Goal: Information Seeking & Learning: Learn about a topic

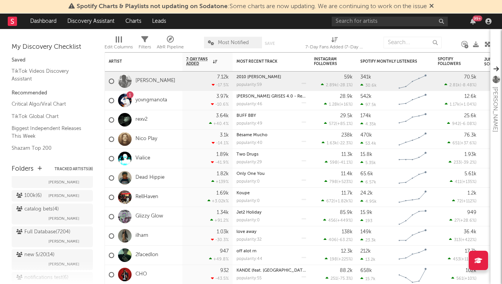
scroll to position [180, 0]
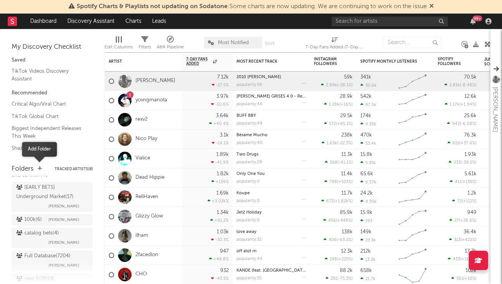
click at [39, 167] on icon "button" at bounding box center [40, 168] width 4 height 5
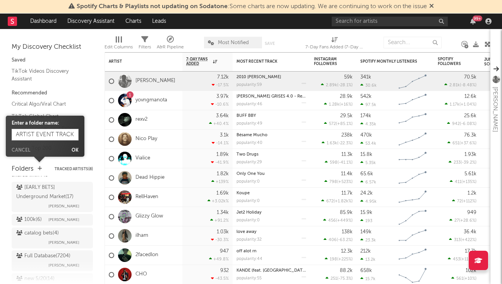
type input "ARTIST EVENT TRACKER"
click at [75, 150] on button "Ok" at bounding box center [75, 150] width 7 height 5
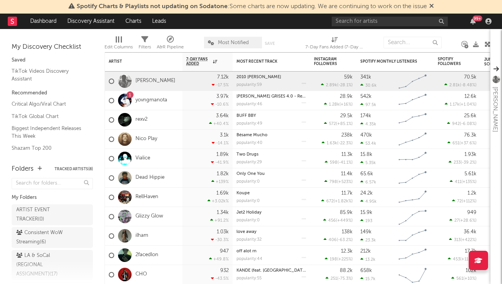
scroll to position [0, 0]
click at [84, 213] on icon at bounding box center [85, 215] width 7 height 6
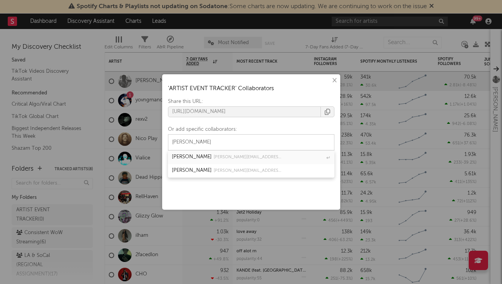
type input "[PERSON_NAME]"
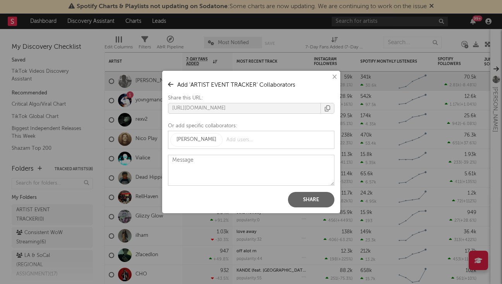
click at [325, 198] on button "Share" at bounding box center [311, 199] width 46 height 15
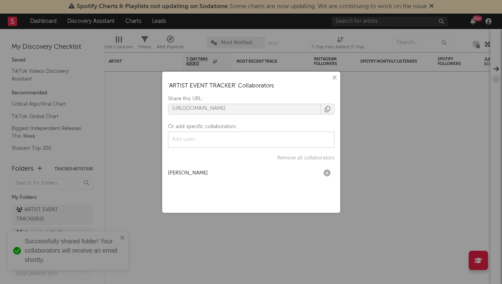
click at [333, 78] on button "×" at bounding box center [334, 77] width 9 height 9
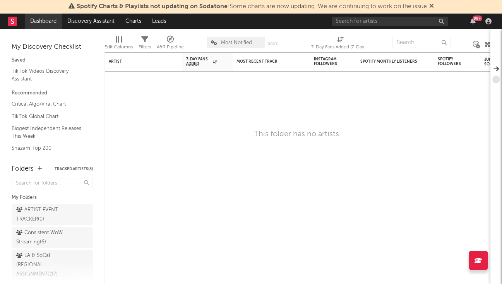
click at [56, 25] on link "Dashboard" at bounding box center [43, 21] width 37 height 15
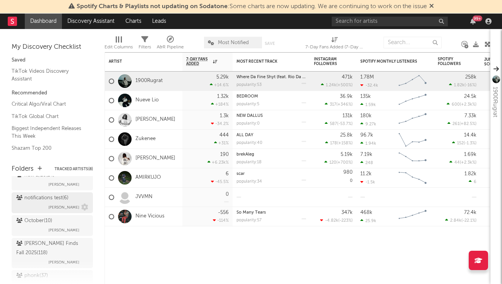
scroll to position [296, 0]
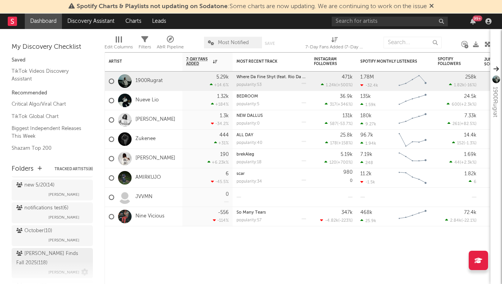
click at [61, 268] on span "[PERSON_NAME]" at bounding box center [63, 272] width 31 height 9
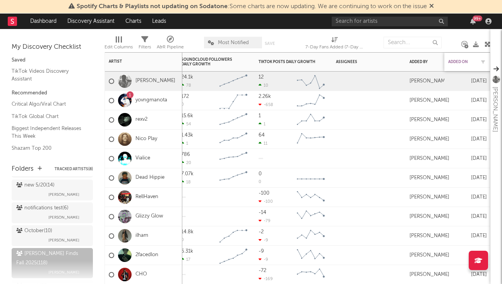
click at [460, 63] on div "Added On" at bounding box center [461, 62] width 27 height 5
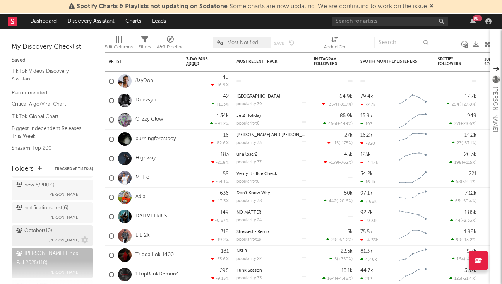
click at [57, 239] on span "[PERSON_NAME]" at bounding box center [63, 240] width 31 height 9
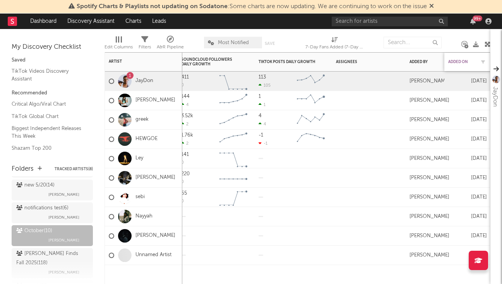
click at [461, 61] on div "Added On" at bounding box center [461, 62] width 27 height 5
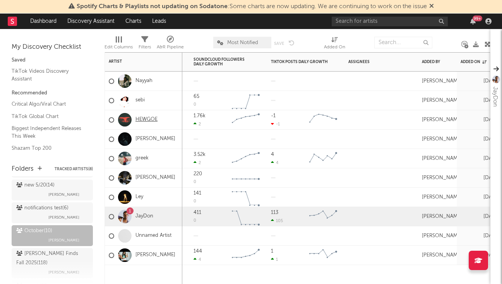
click at [148, 120] on link "HEWGOE" at bounding box center [146, 119] width 22 height 7
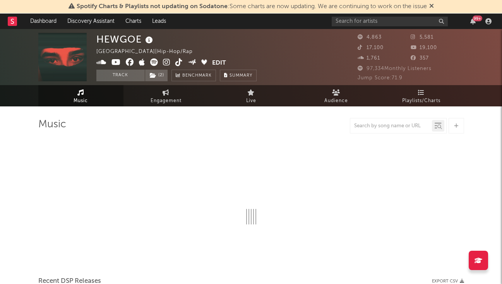
select select "6m"
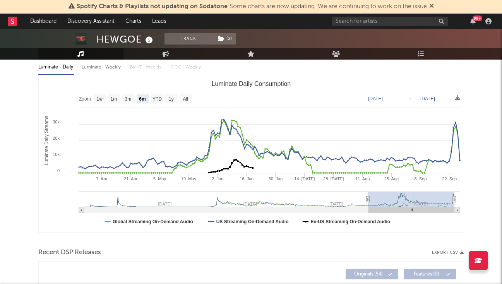
scroll to position [34, 0]
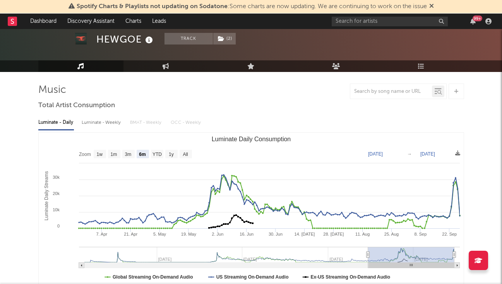
type input "[DATE]"
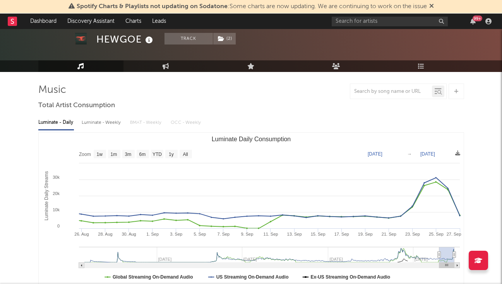
drag, startPoint x: 367, startPoint y: 255, endPoint x: 439, endPoint y: 244, distance: 72.8
click at [439, 244] on icon "Created with Highcharts 10.3.3 Luminate Daily Streams Luminate Daily Consumptio…" at bounding box center [251, 210] width 425 height 155
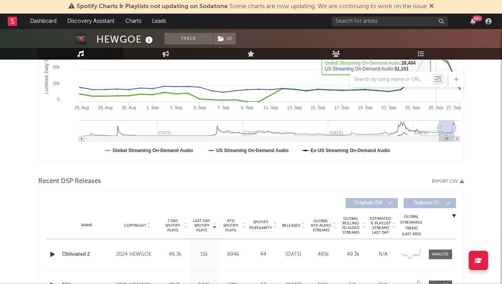
scroll to position [271, 0]
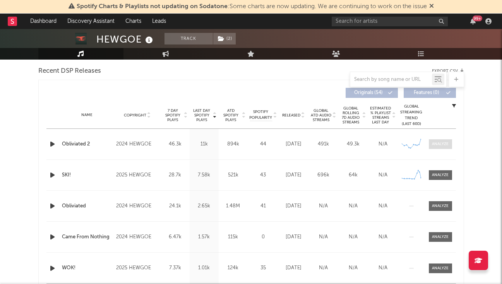
click at [441, 145] on div at bounding box center [440, 144] width 17 height 6
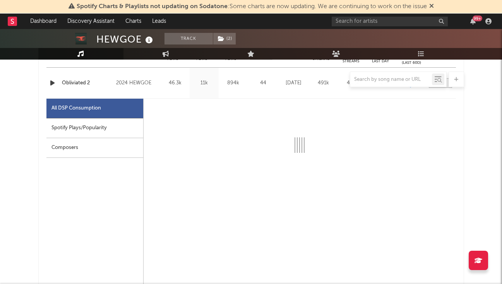
select select "6m"
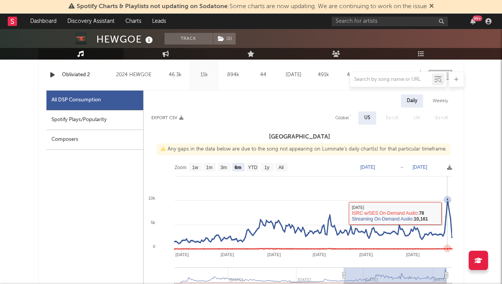
scroll to position [279, 0]
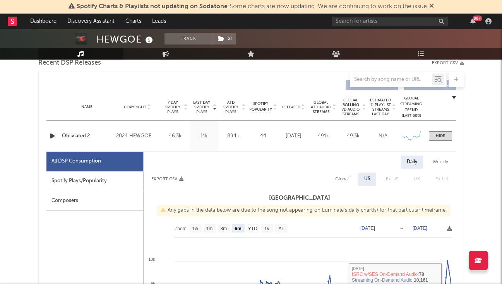
click at [53, 139] on icon "button" at bounding box center [52, 136] width 8 height 10
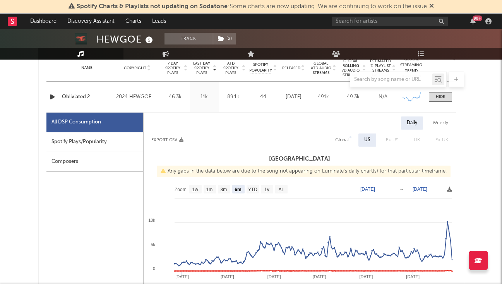
scroll to position [319, 0]
